Goal: Check status: Check status

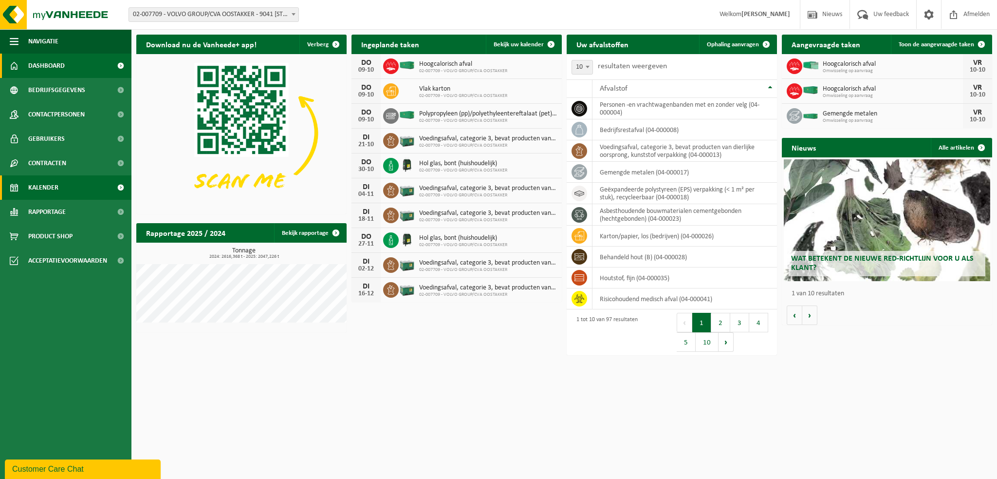
click at [49, 186] on span "Kalender" at bounding box center [43, 187] width 30 height 24
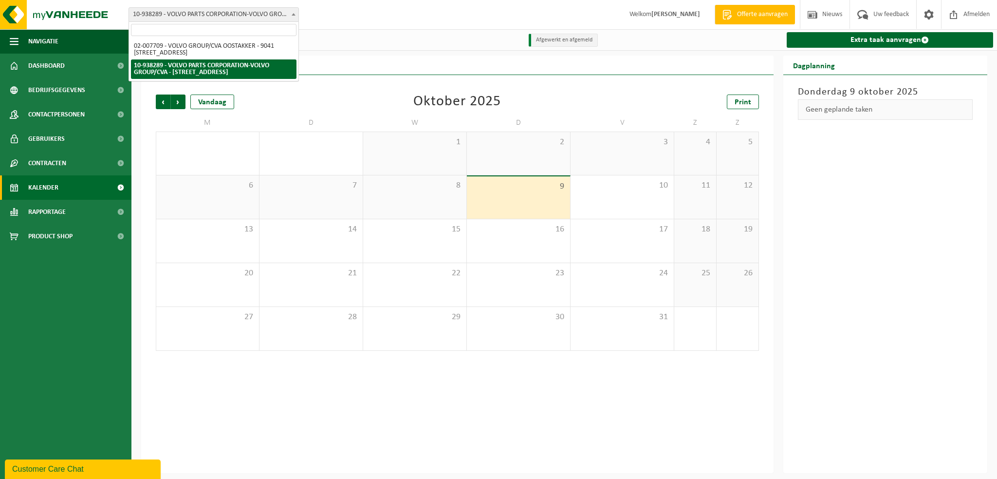
click at [296, 13] on span at bounding box center [294, 14] width 10 height 13
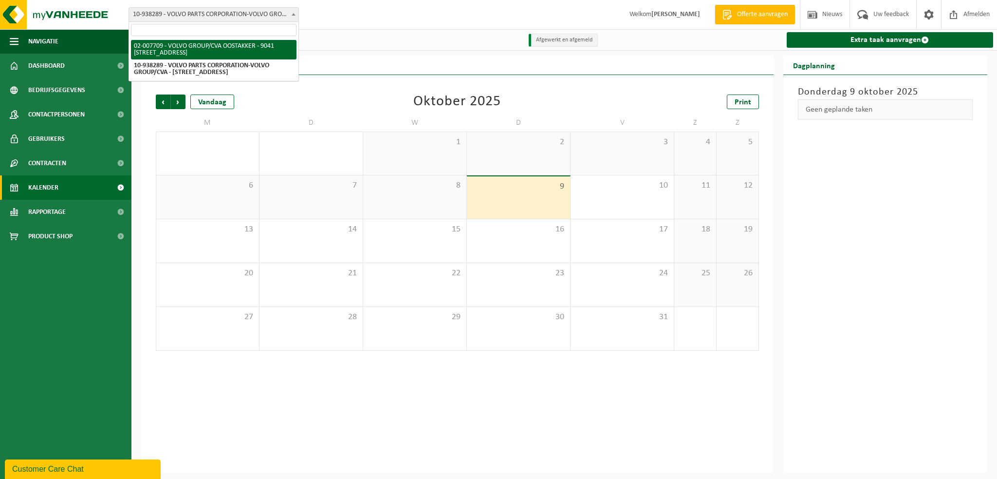
select select "1046"
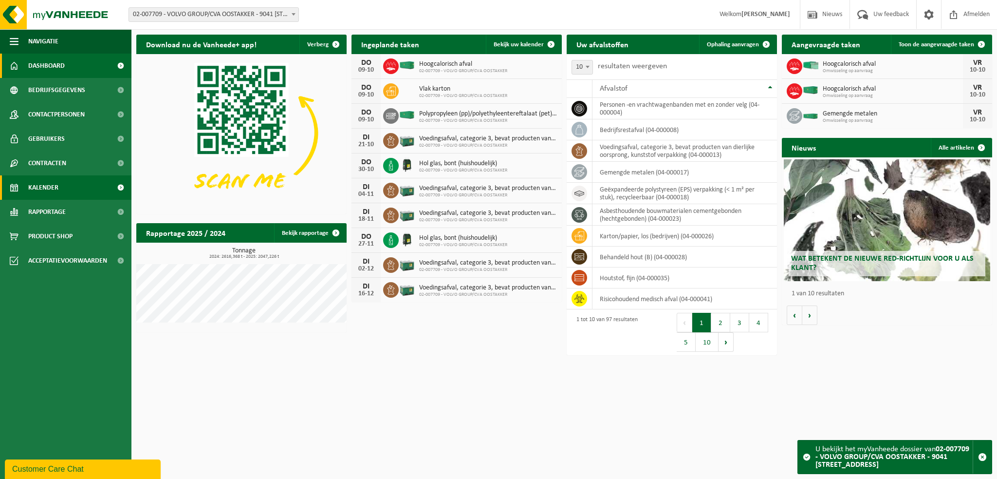
click at [62, 185] on link "Kalender" at bounding box center [65, 187] width 131 height 24
